Goal: Download file/media

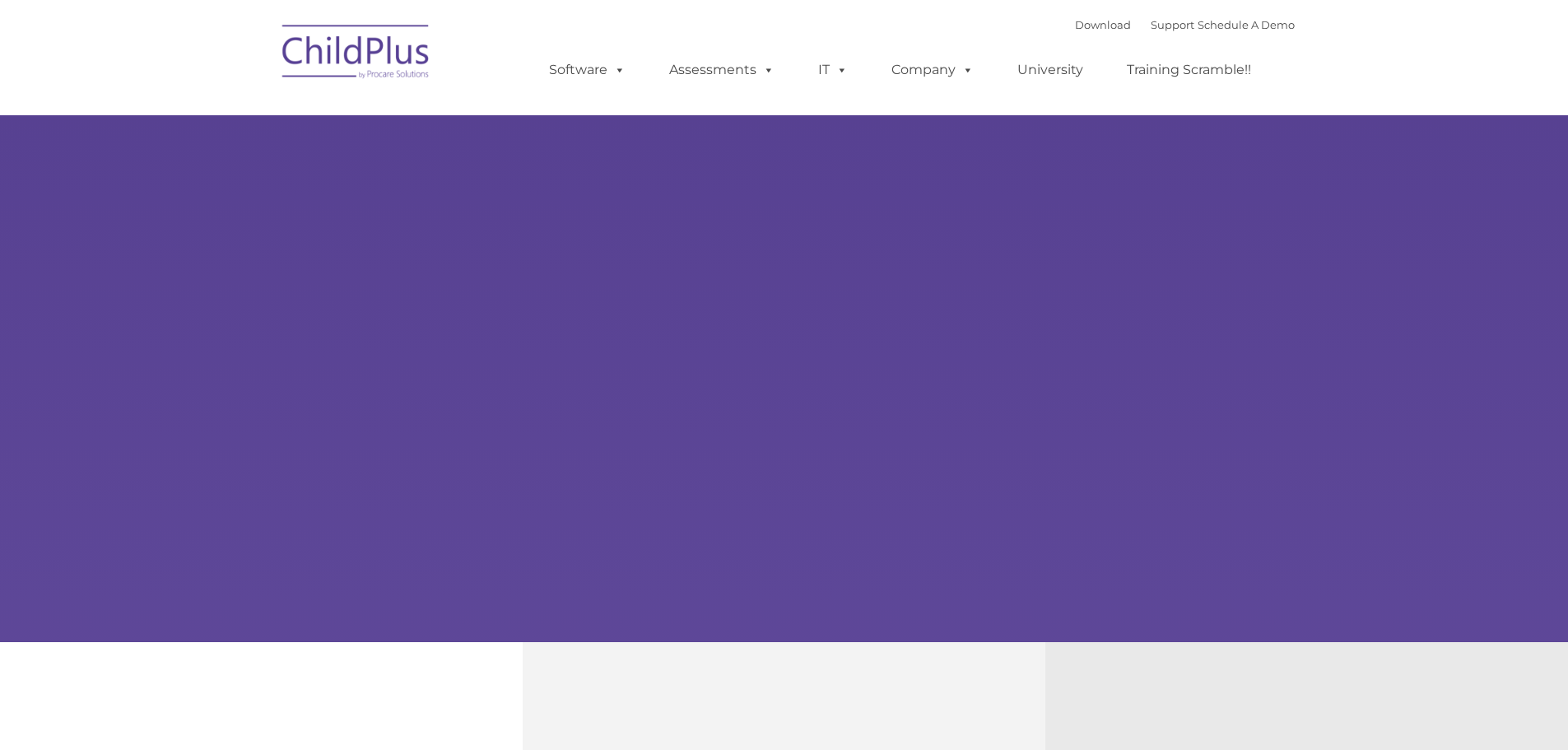
select select "MEDIUM"
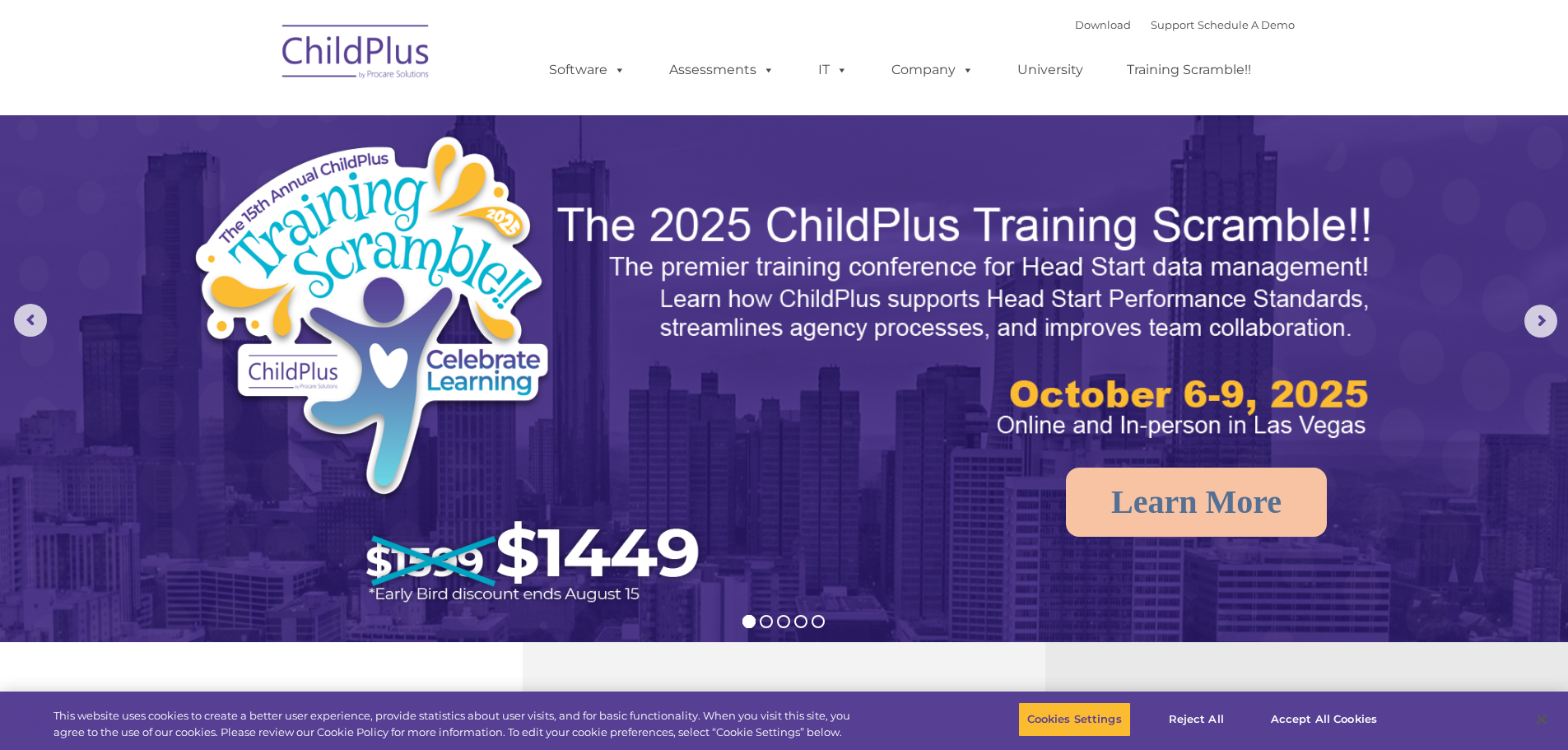
click at [373, 61] on img at bounding box center [356, 54] width 165 height 83
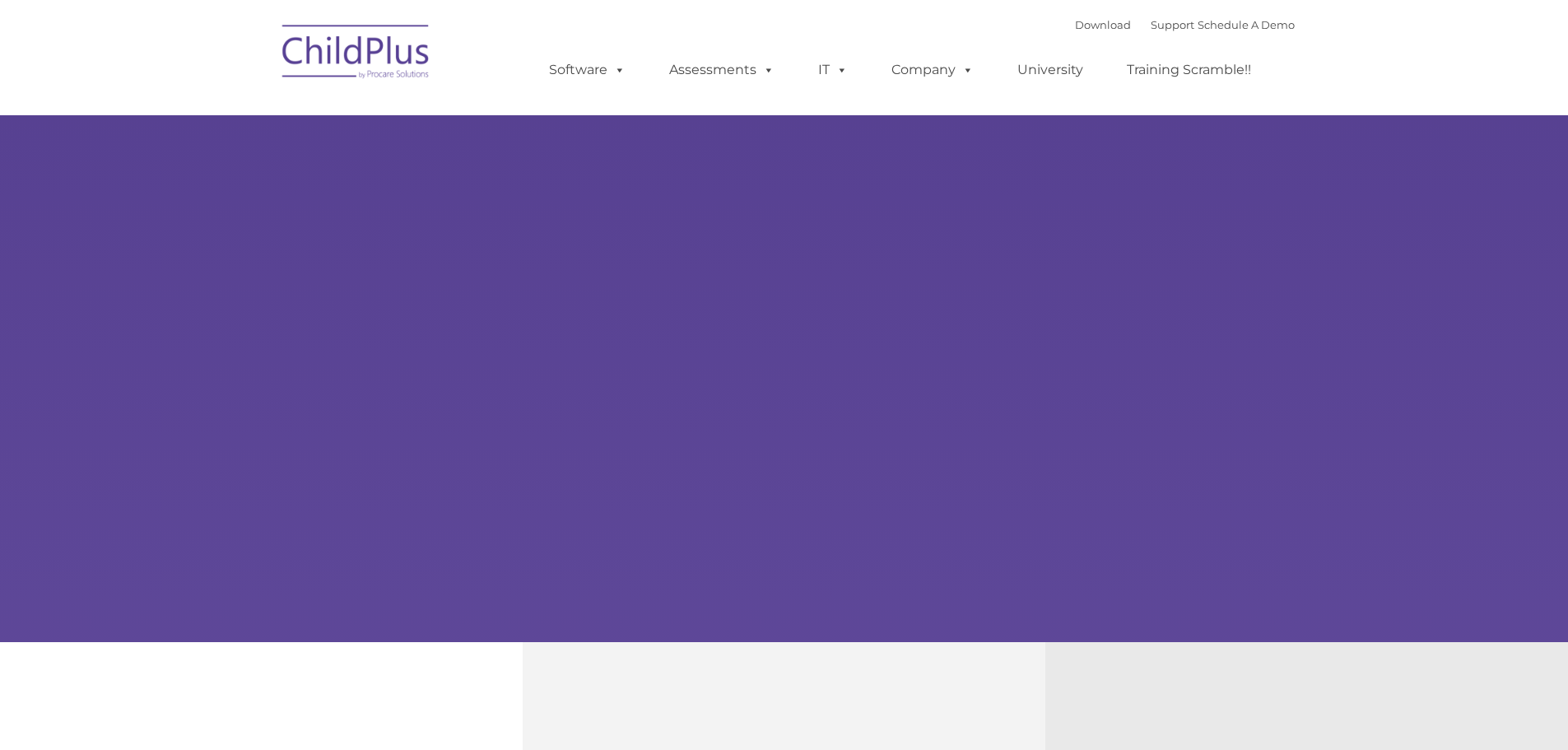
type input ""
select select "MEDIUM"
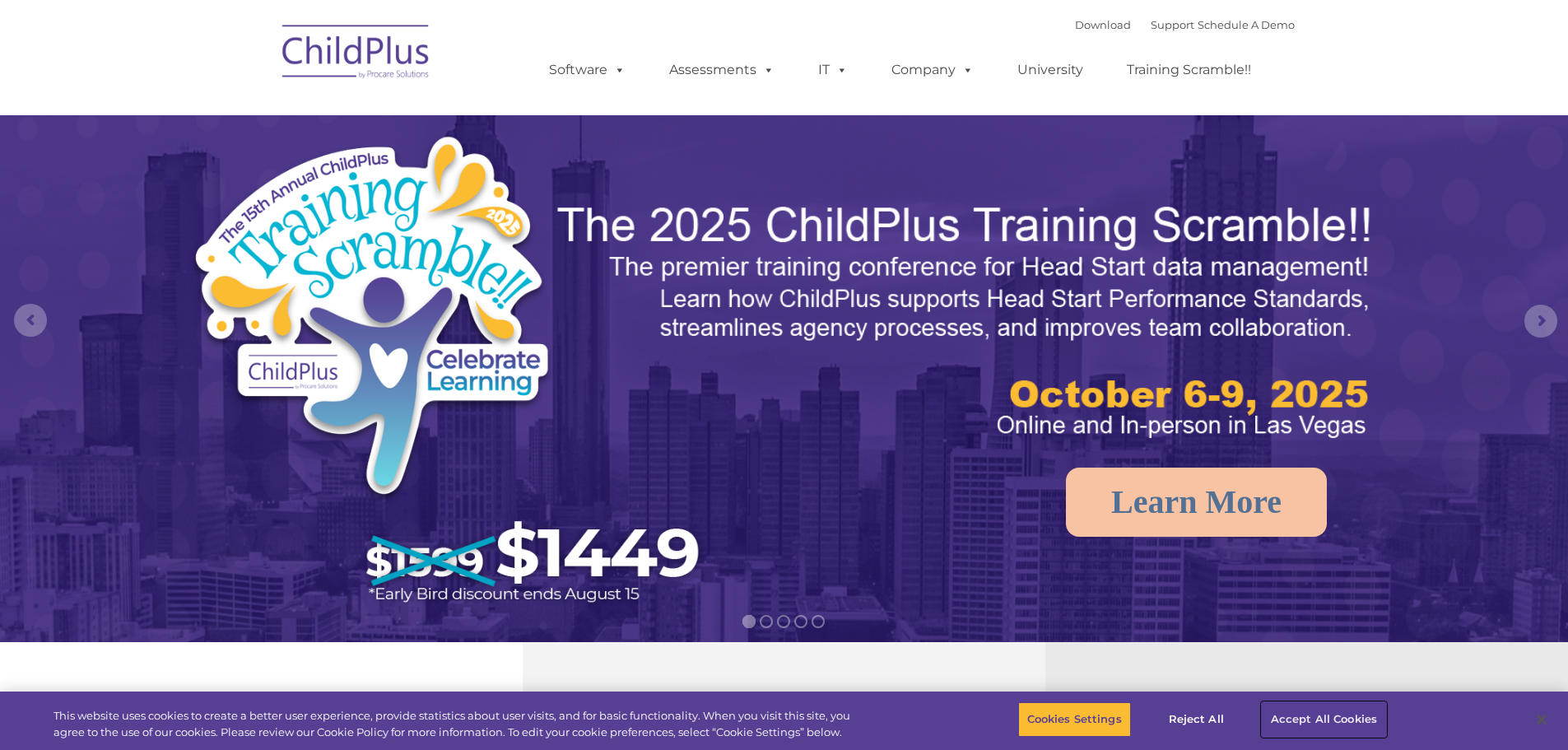
click at [1311, 730] on button "Accept All Cookies" at bounding box center [1323, 720] width 125 height 34
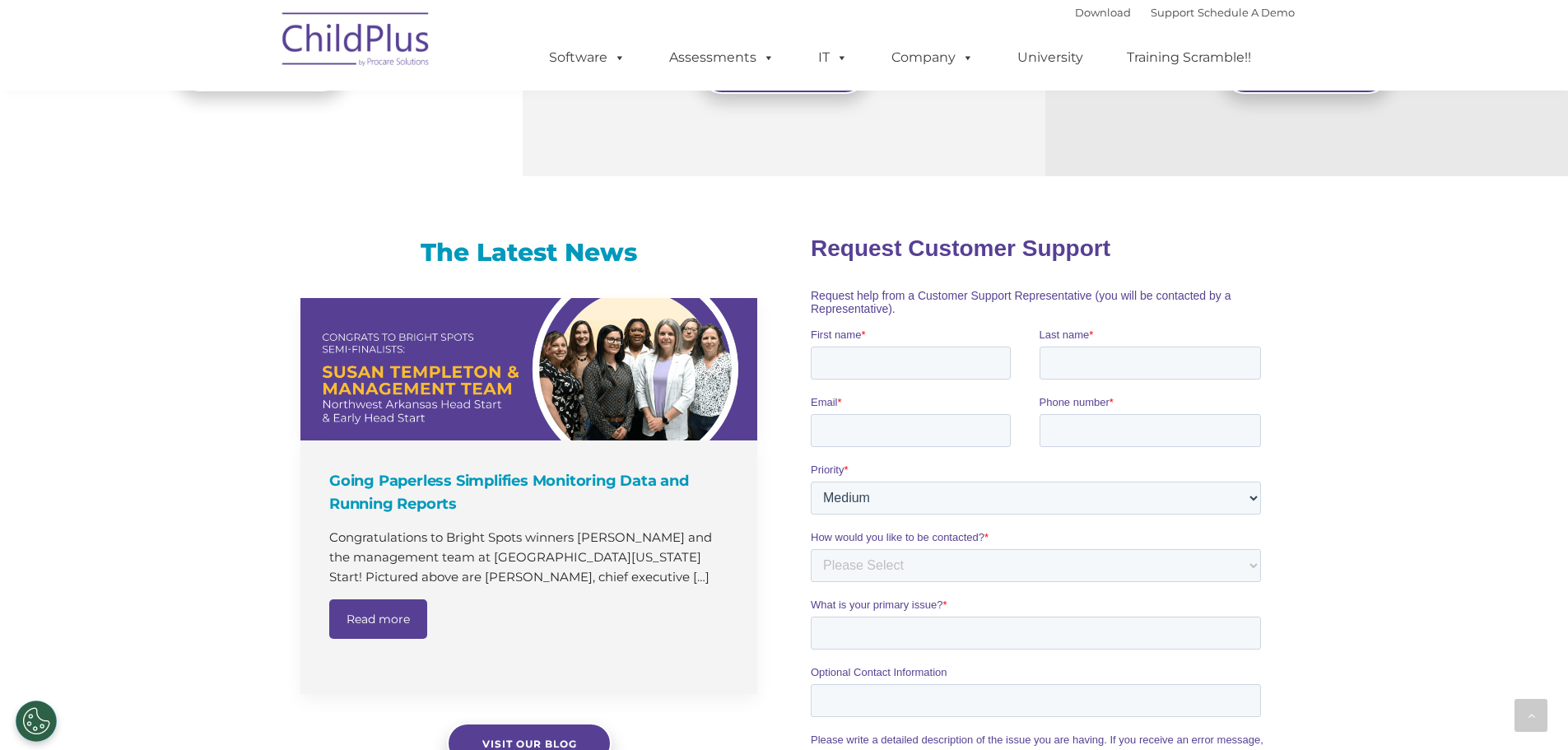
scroll to position [864, 0]
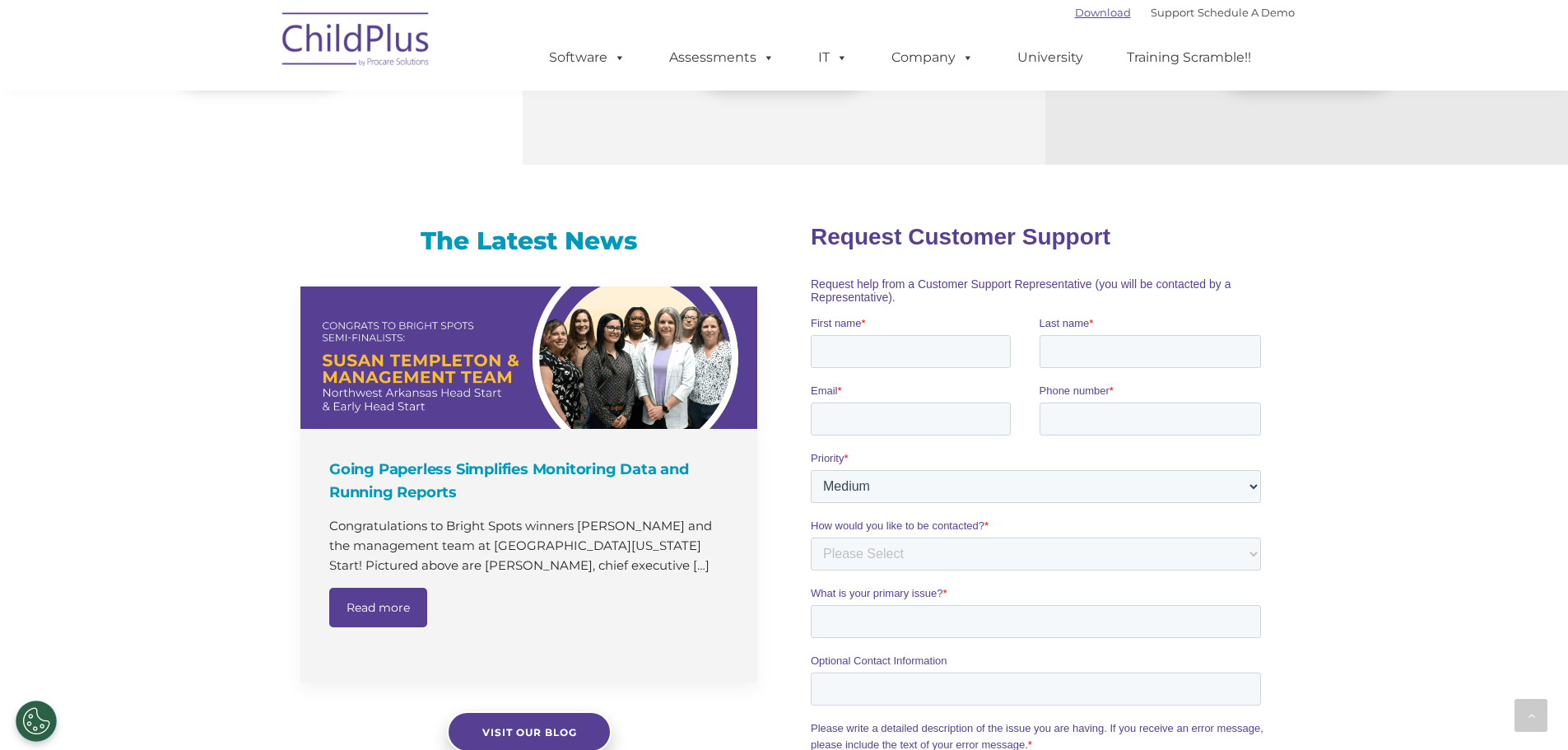
click at [1085, 9] on link "Download" at bounding box center [1103, 12] width 56 height 13
